Goal: Transaction & Acquisition: Purchase product/service

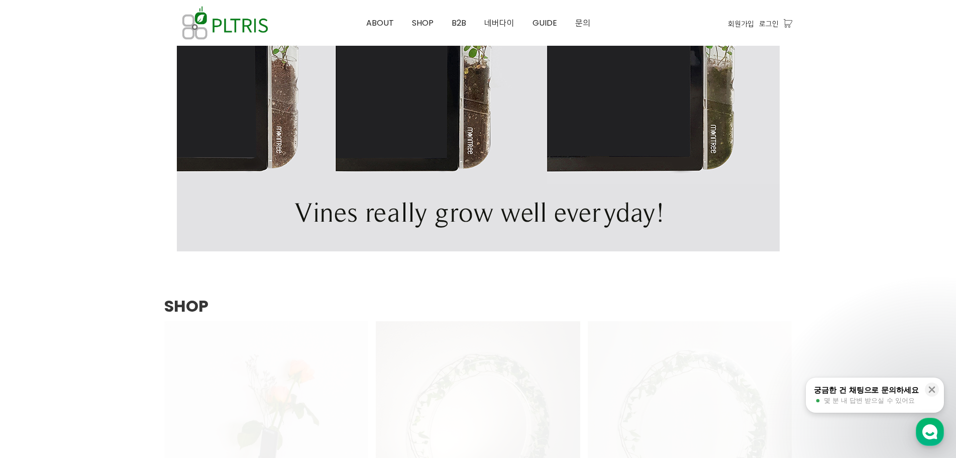
scroll to position [1055, 0]
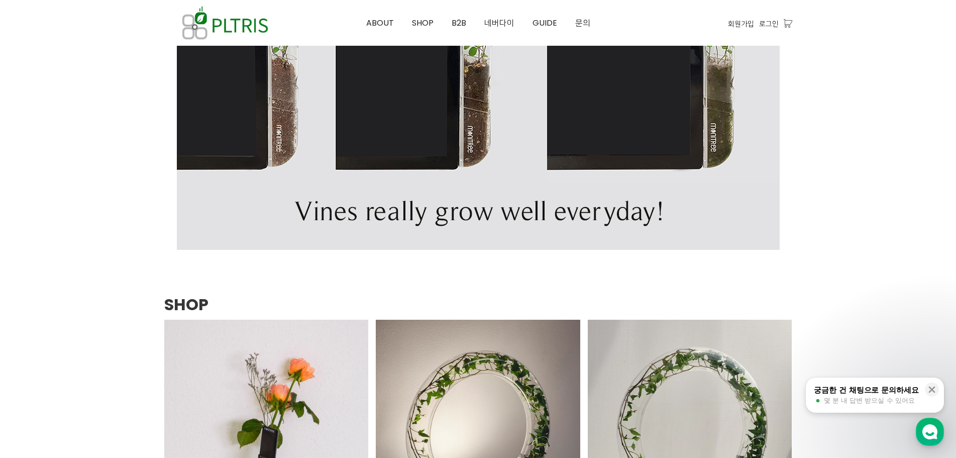
click at [887, 167] on div at bounding box center [478, 89] width 956 height 2155
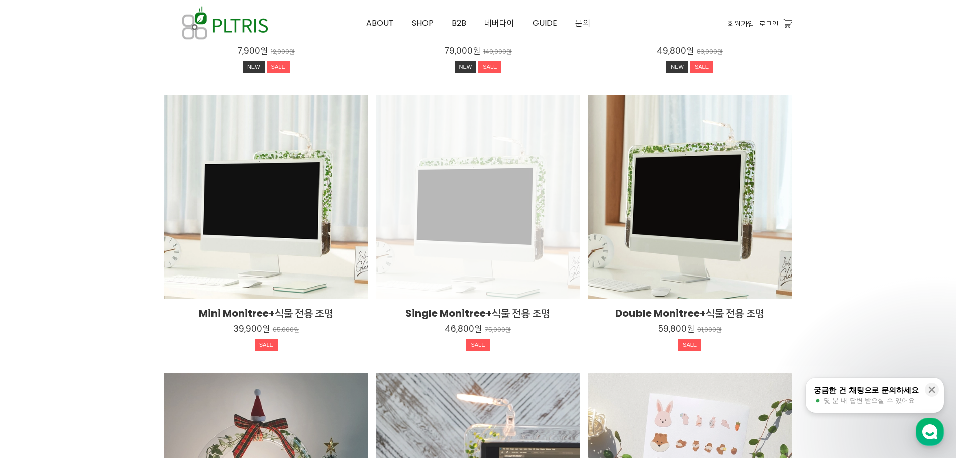
scroll to position [1507, 0]
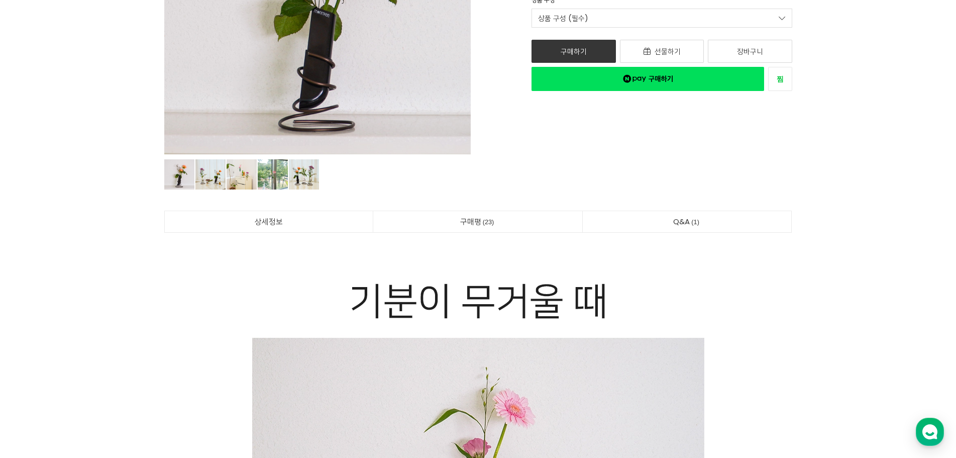
scroll to position [251, 0]
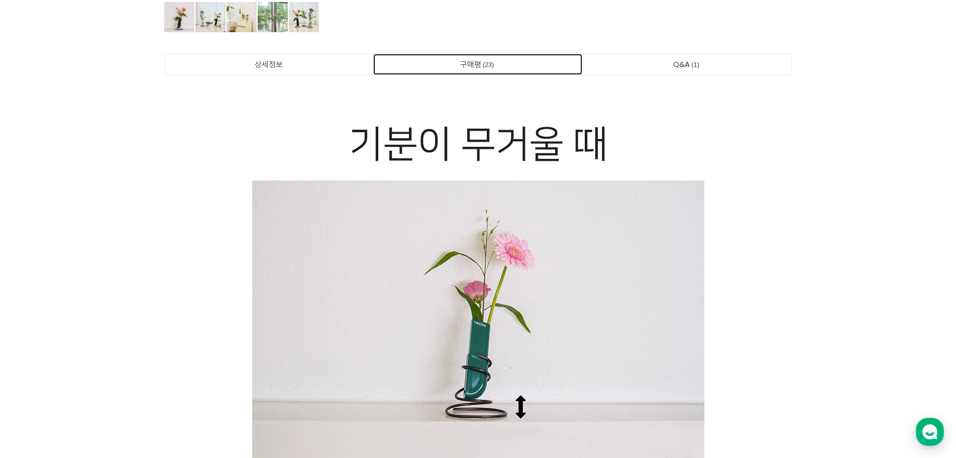
click at [490, 62] on span "23" at bounding box center [488, 64] width 15 height 11
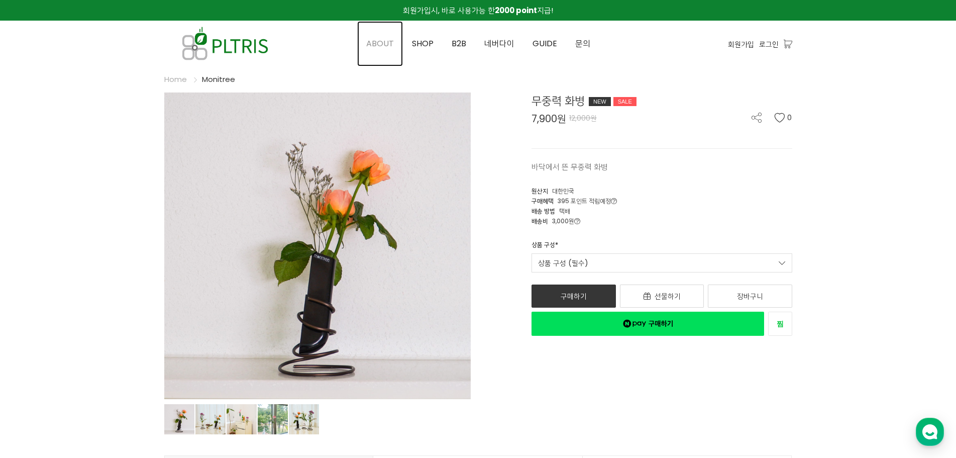
click at [385, 49] on span "ABOUT" at bounding box center [380, 44] width 28 height 12
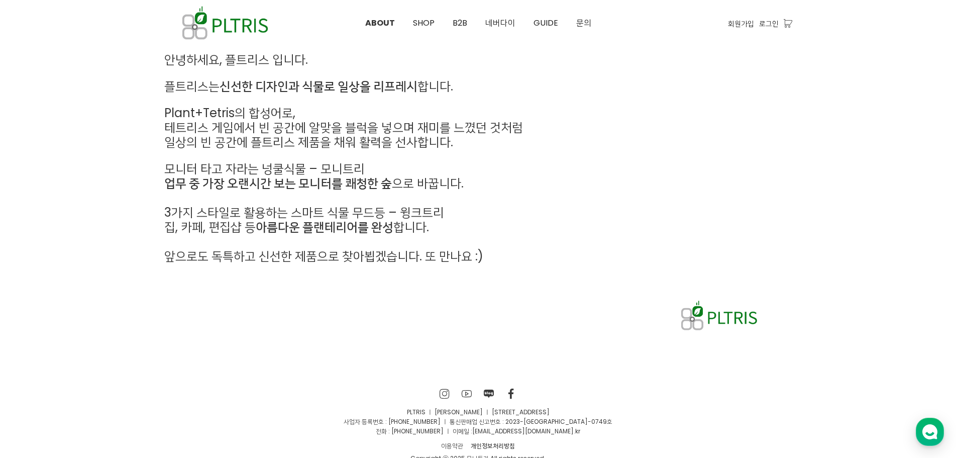
scroll to position [492, 0]
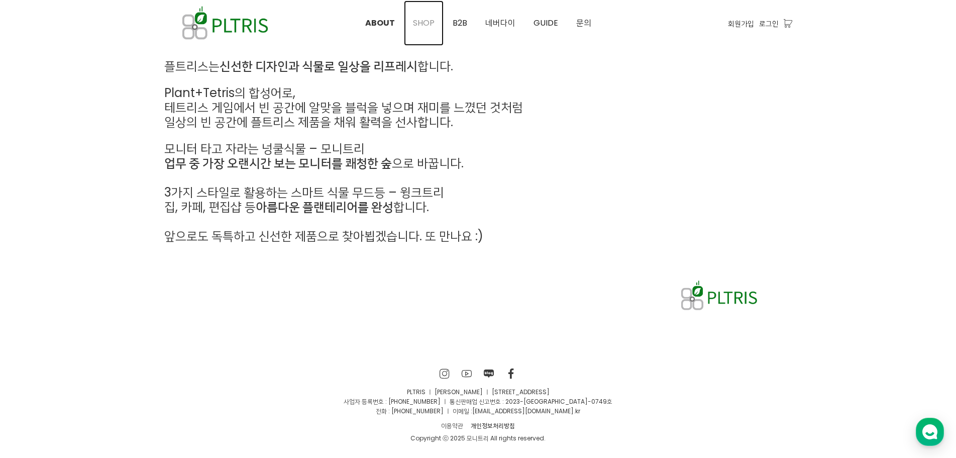
click at [423, 27] on span "SHOP" at bounding box center [424, 23] width 22 height 12
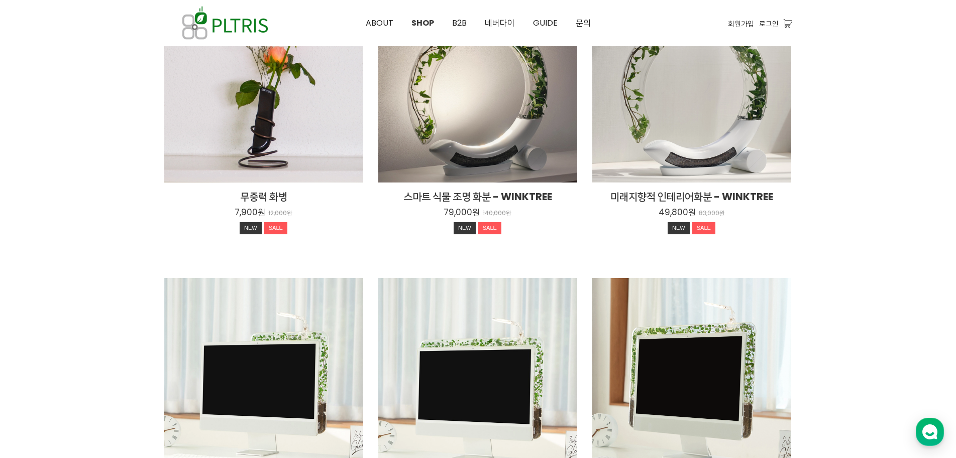
scroll to position [151, 0]
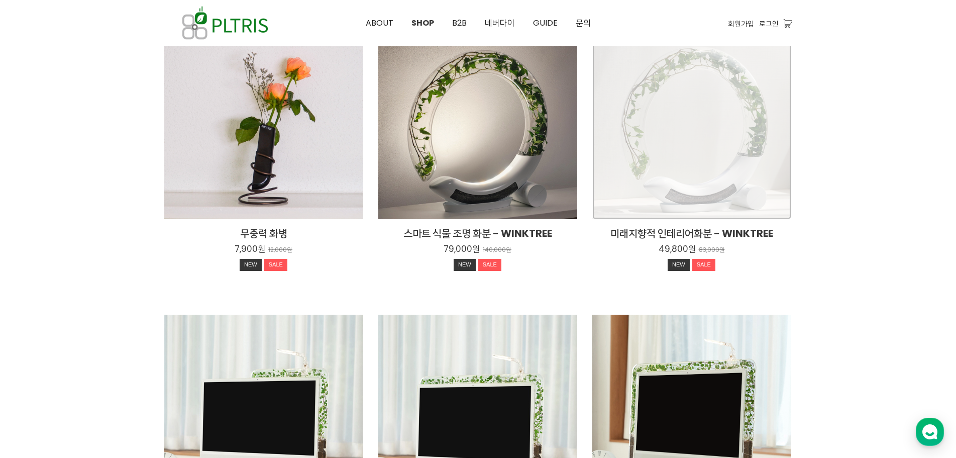
click at [699, 158] on div "미래지향적 인테리어화분 - WINKTREE 49,800원 83,000원 NEW SALE" at bounding box center [691, 119] width 199 height 199
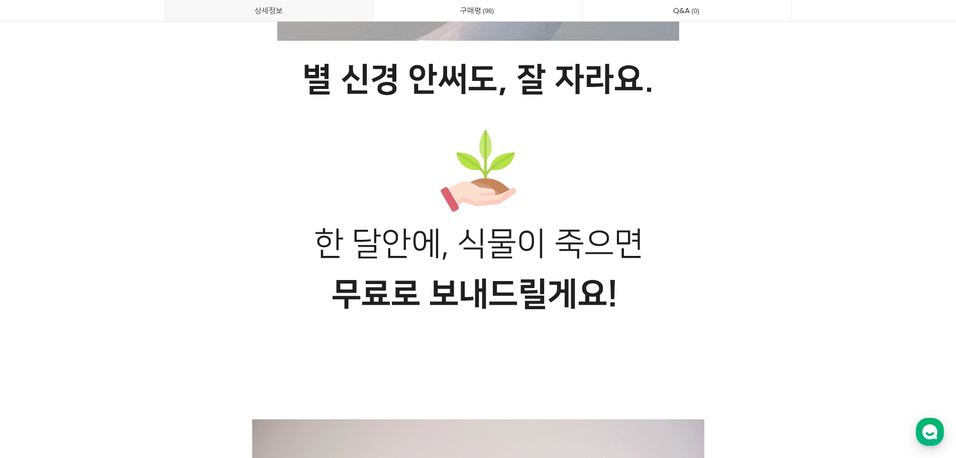
scroll to position [6027, 0]
